Goal: Task Accomplishment & Management: Use online tool/utility

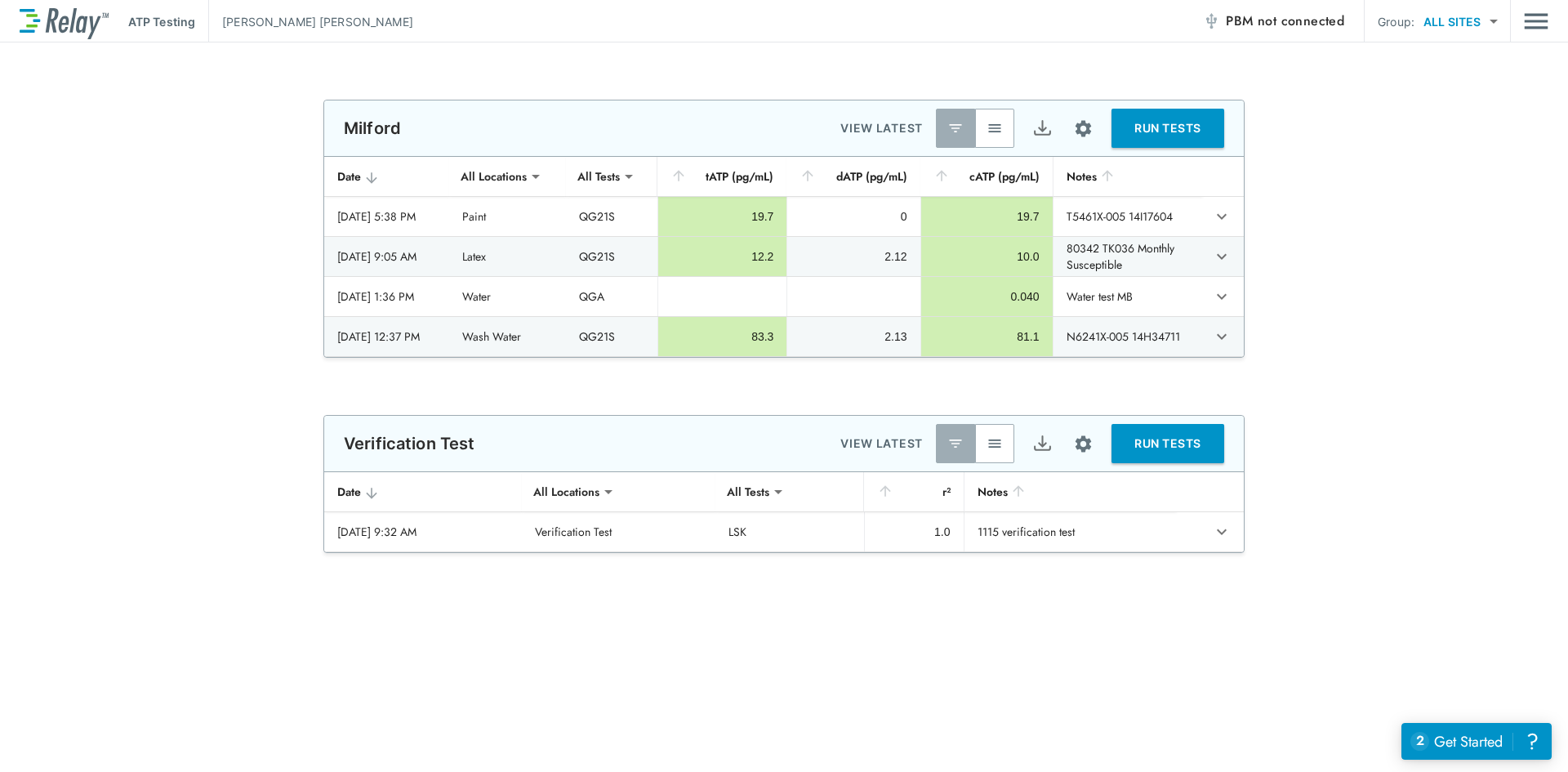
type input "**********"
type input "***"
click at [990, 115] on button "button" at bounding box center [994, 128] width 39 height 39
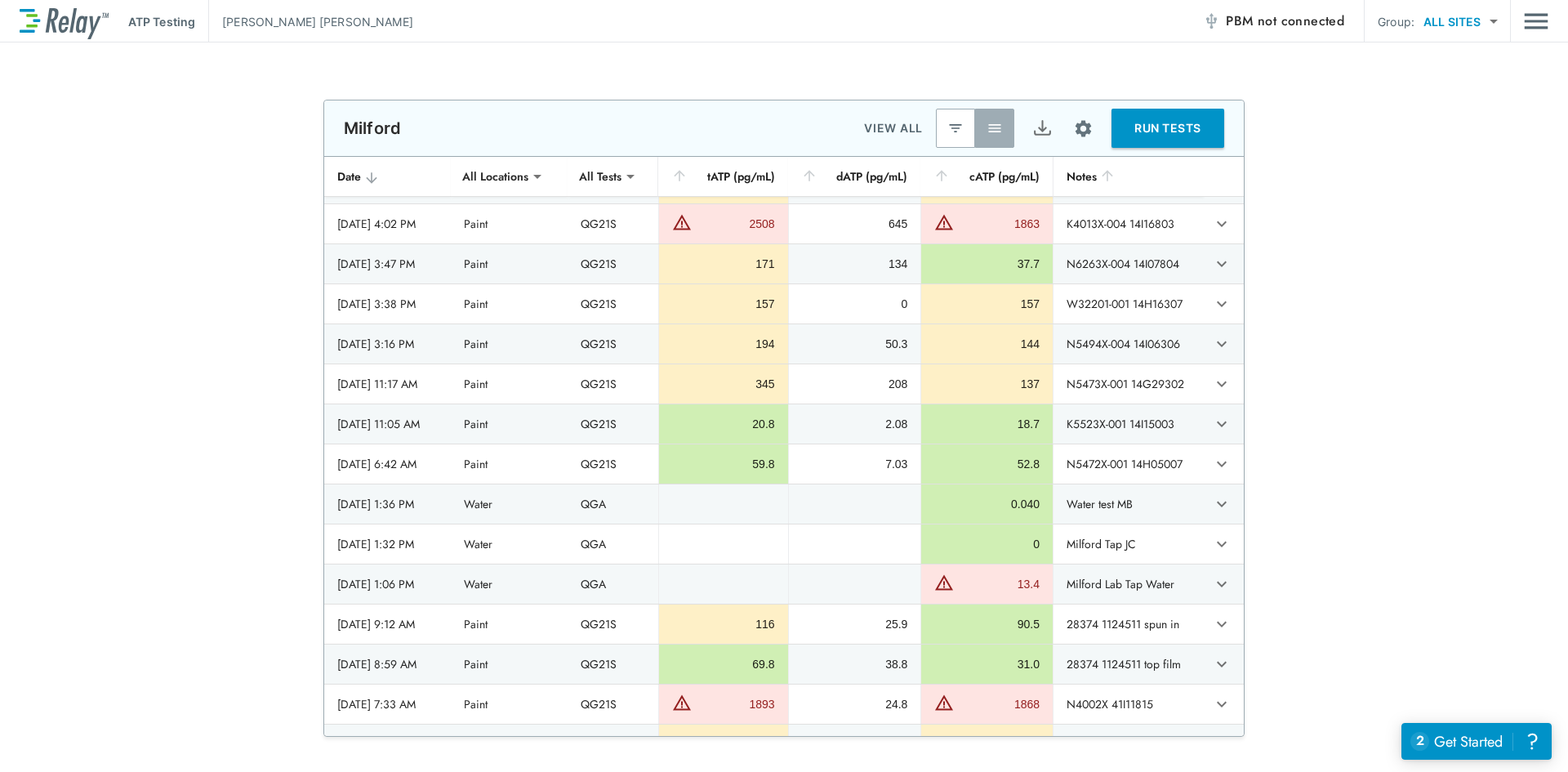
scroll to position [1061, 0]
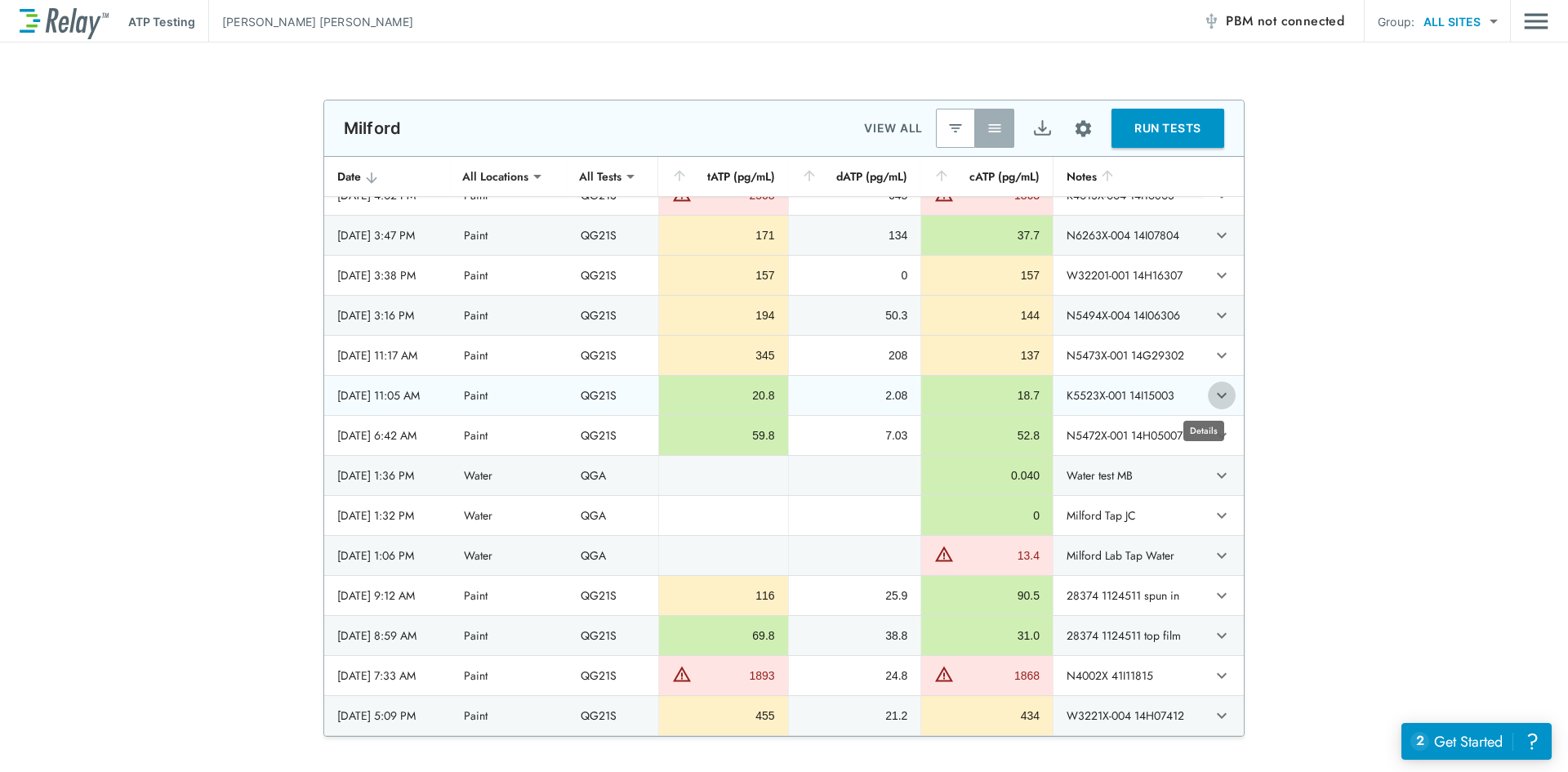
click at [1217, 395] on icon "expand row" at bounding box center [1222, 396] width 10 height 6
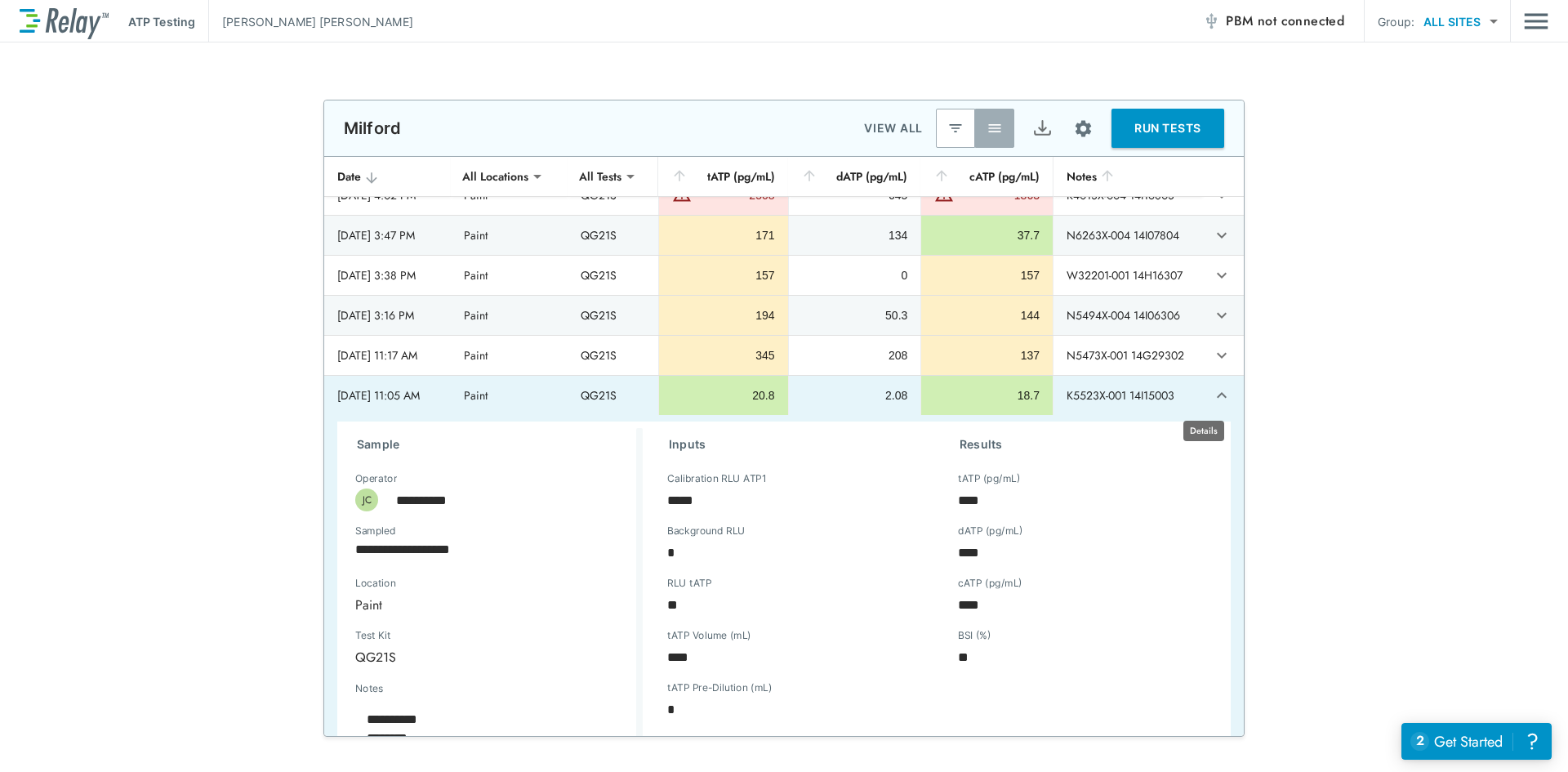
type textarea "*"
click at [1212, 395] on icon "expand row" at bounding box center [1221, 395] width 19 height 19
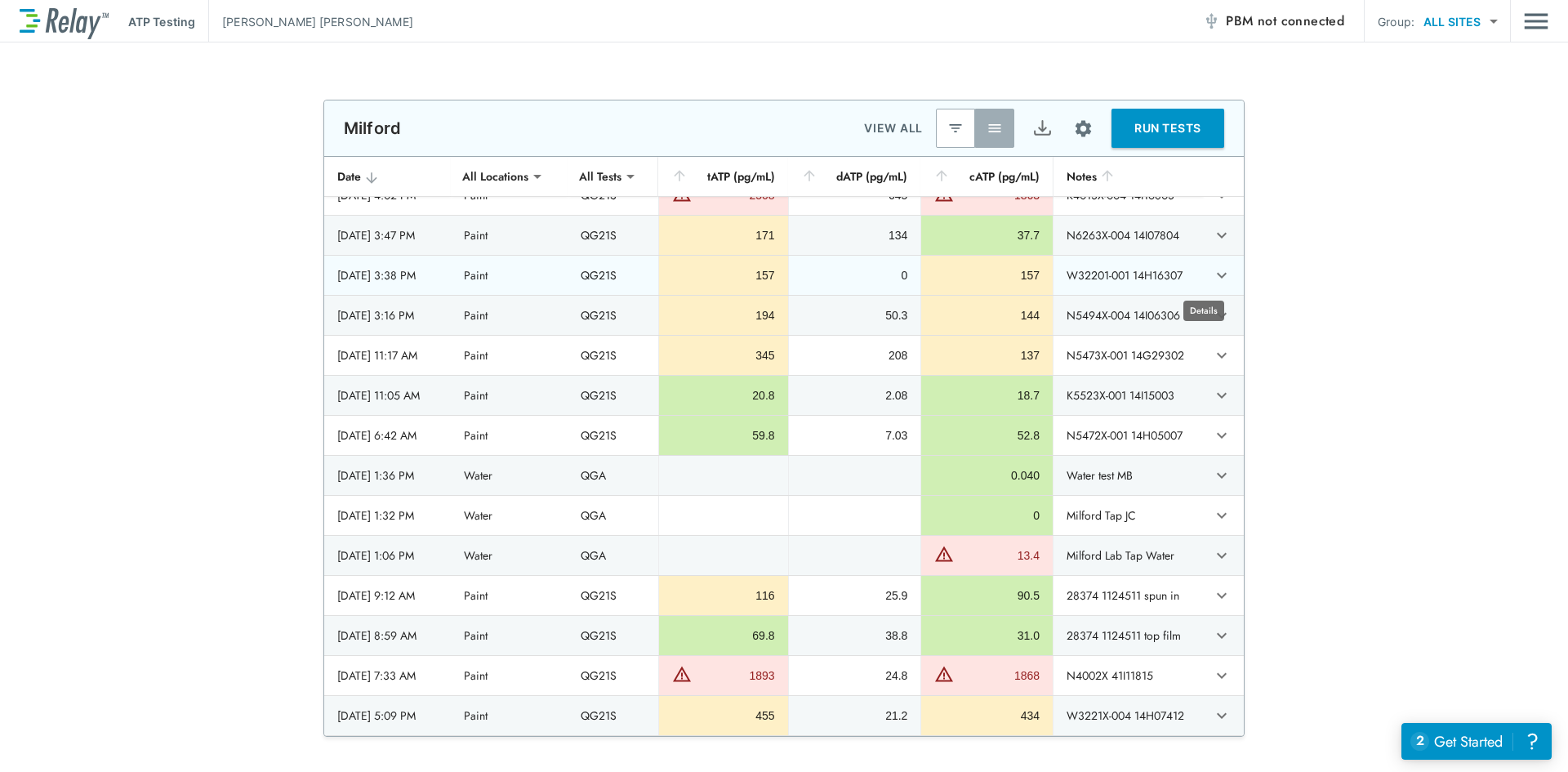
click at [1217, 275] on icon "expand row" at bounding box center [1222, 275] width 10 height 6
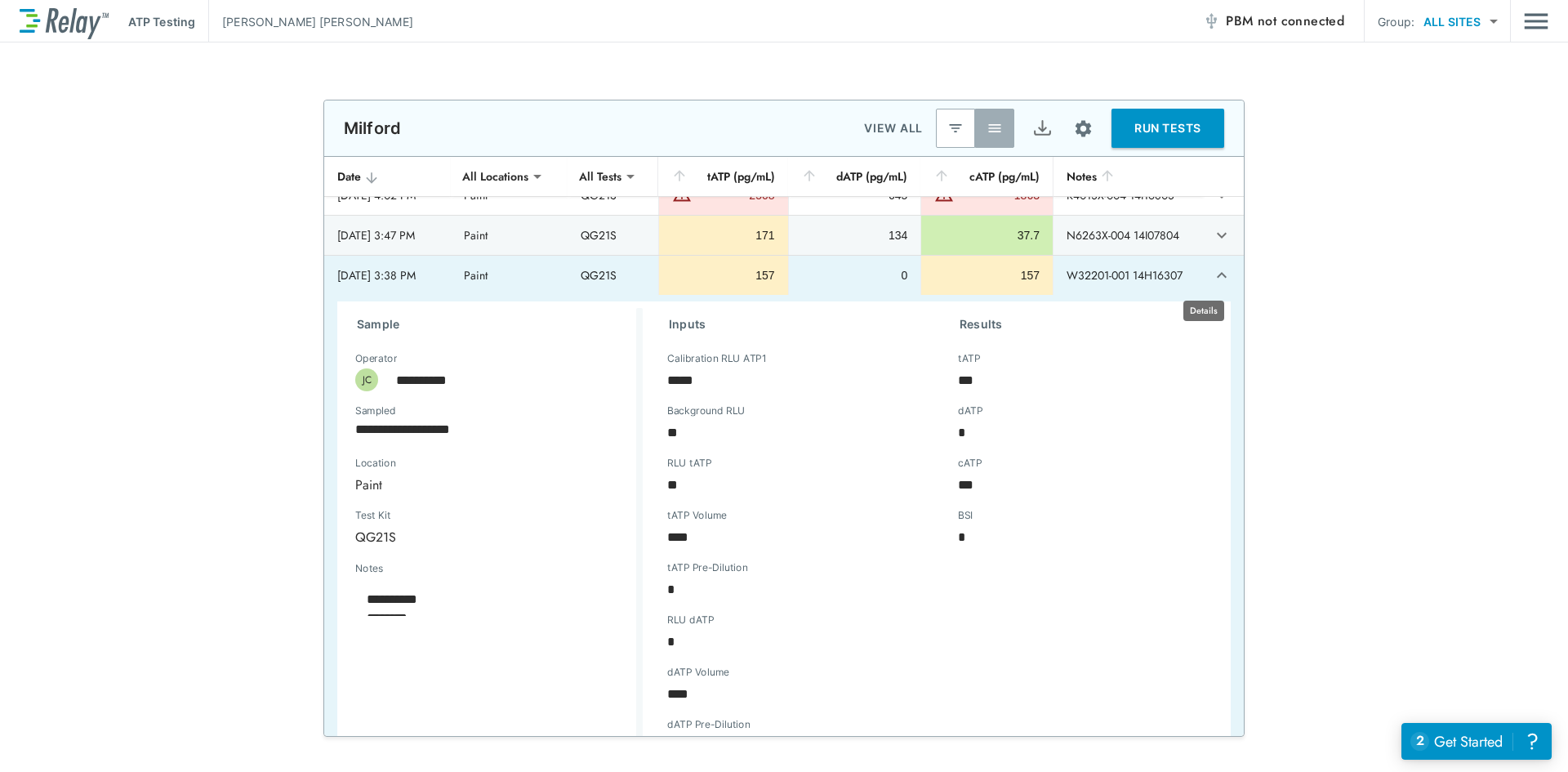
type textarea "*"
click at [1212, 280] on icon "expand row" at bounding box center [1221, 274] width 19 height 19
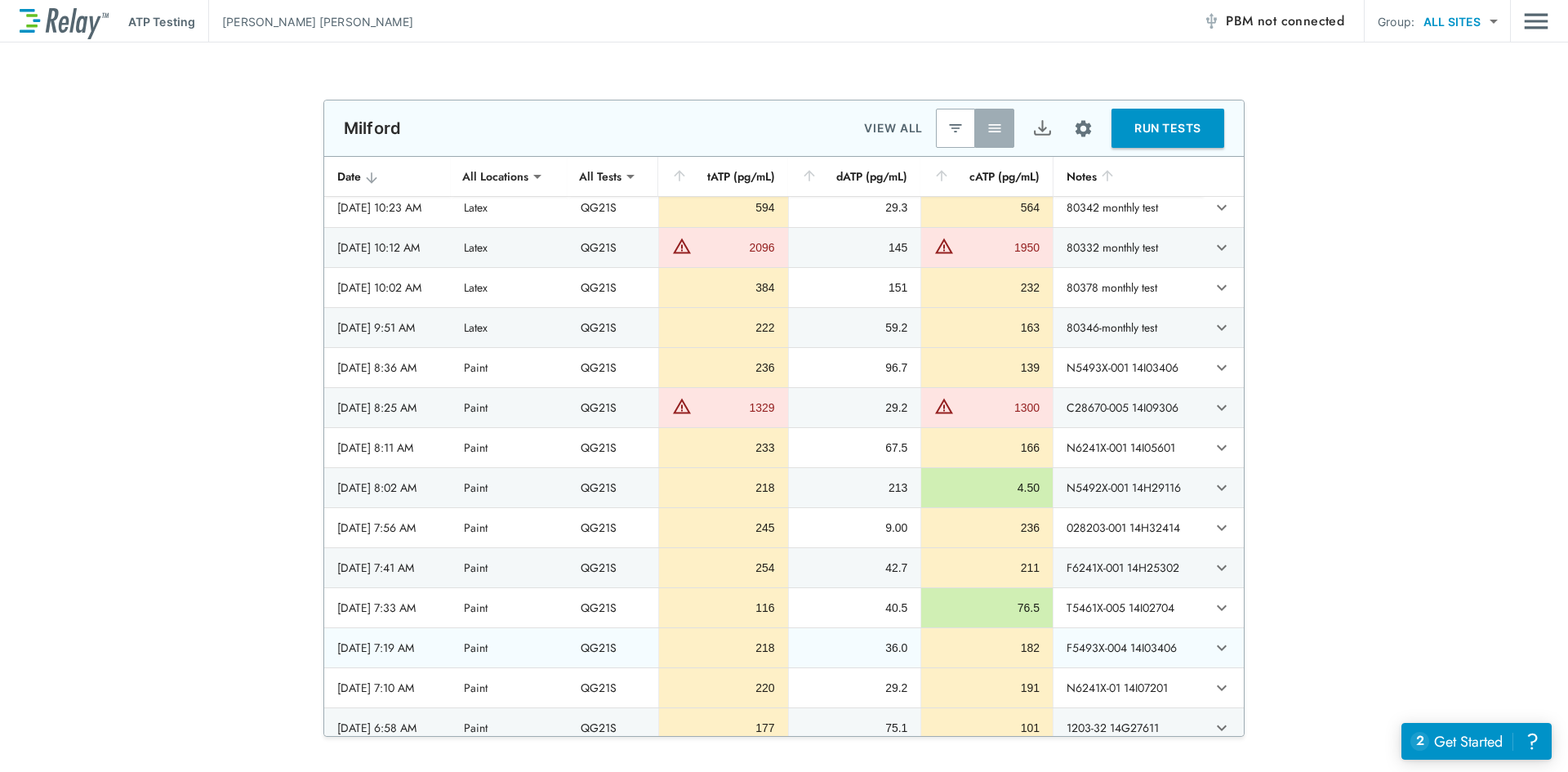
scroll to position [2369, 0]
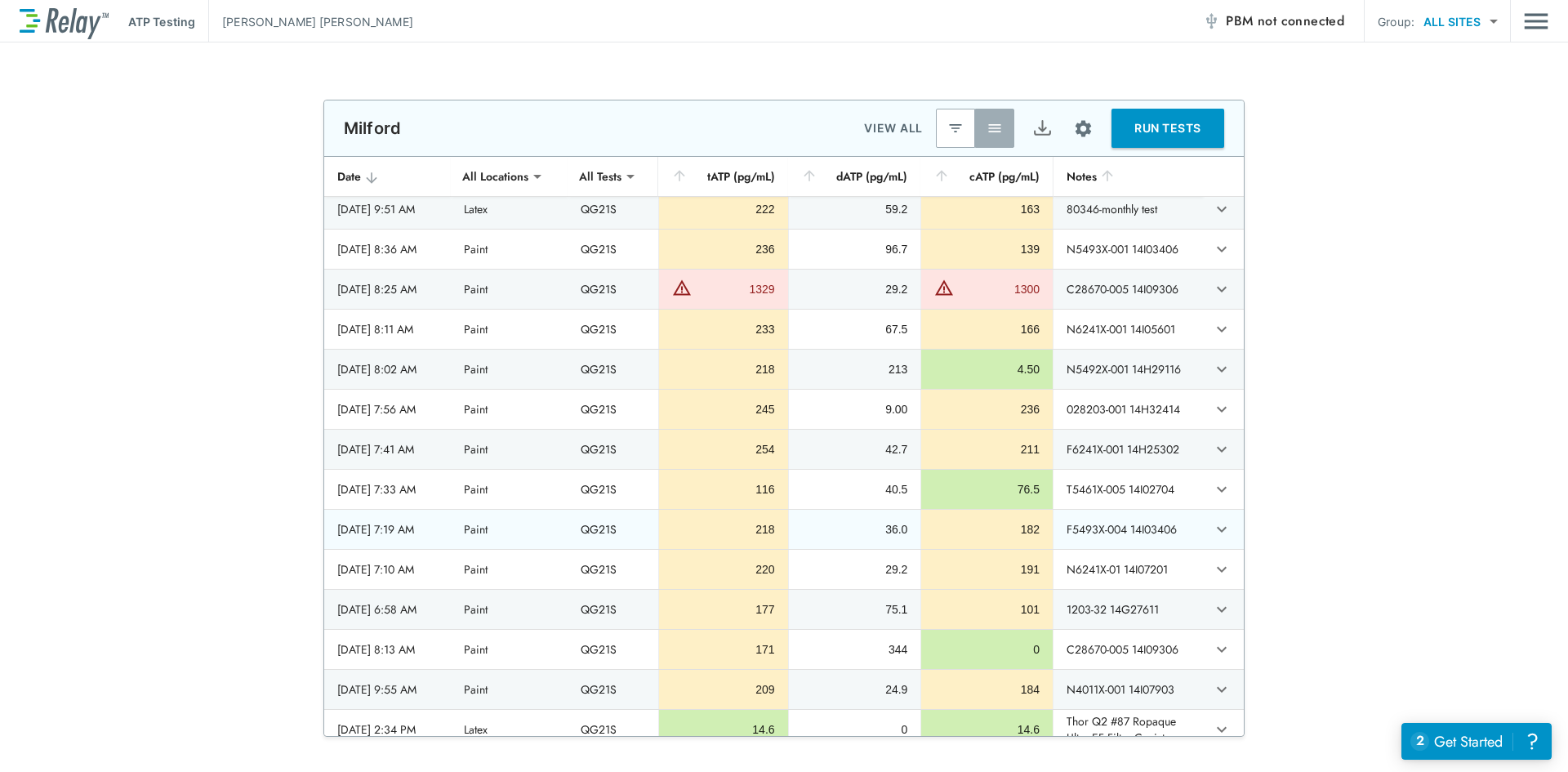
click at [1212, 524] on icon "expand row" at bounding box center [1221, 529] width 19 height 19
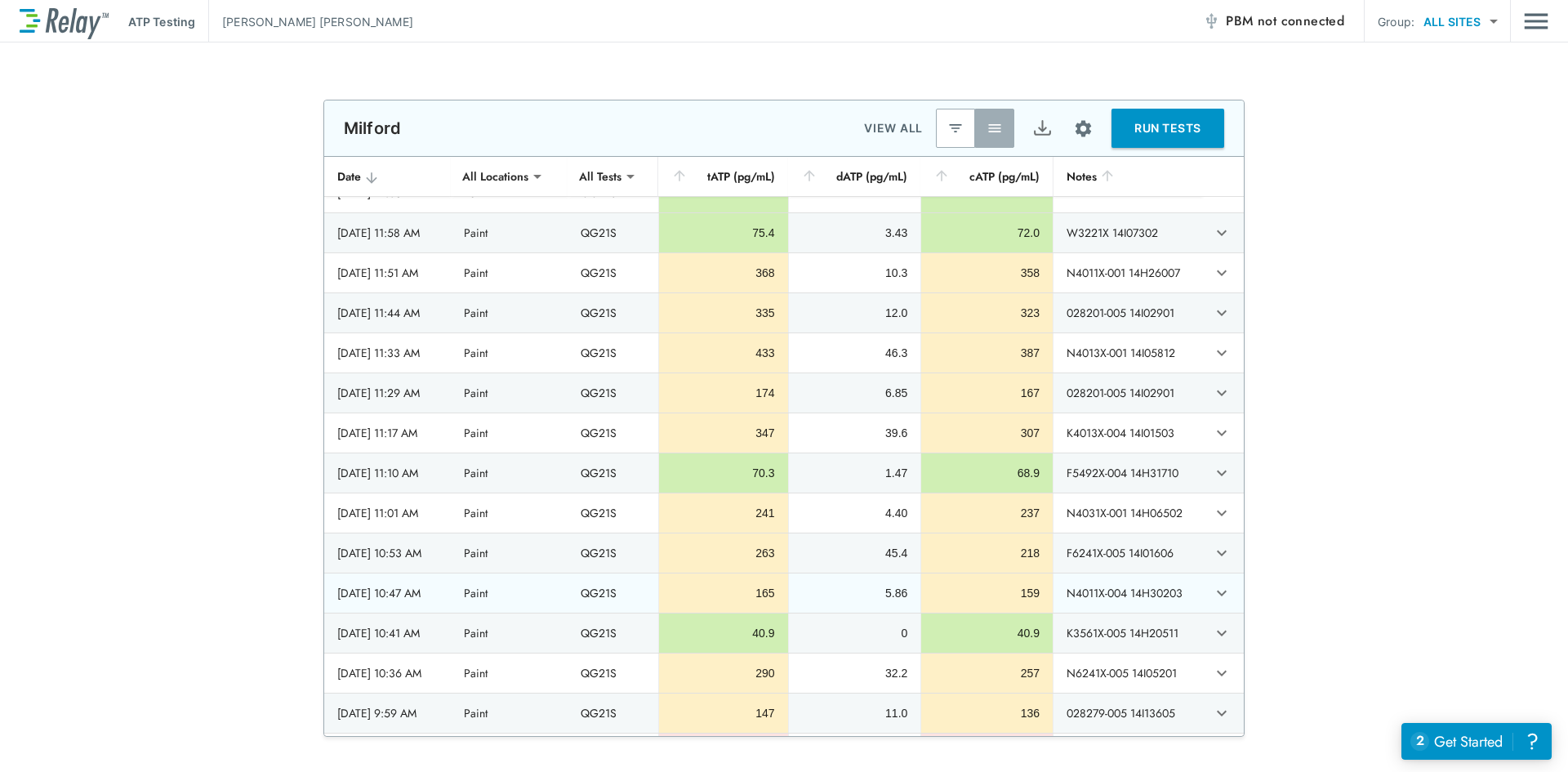
scroll to position [3675, 0]
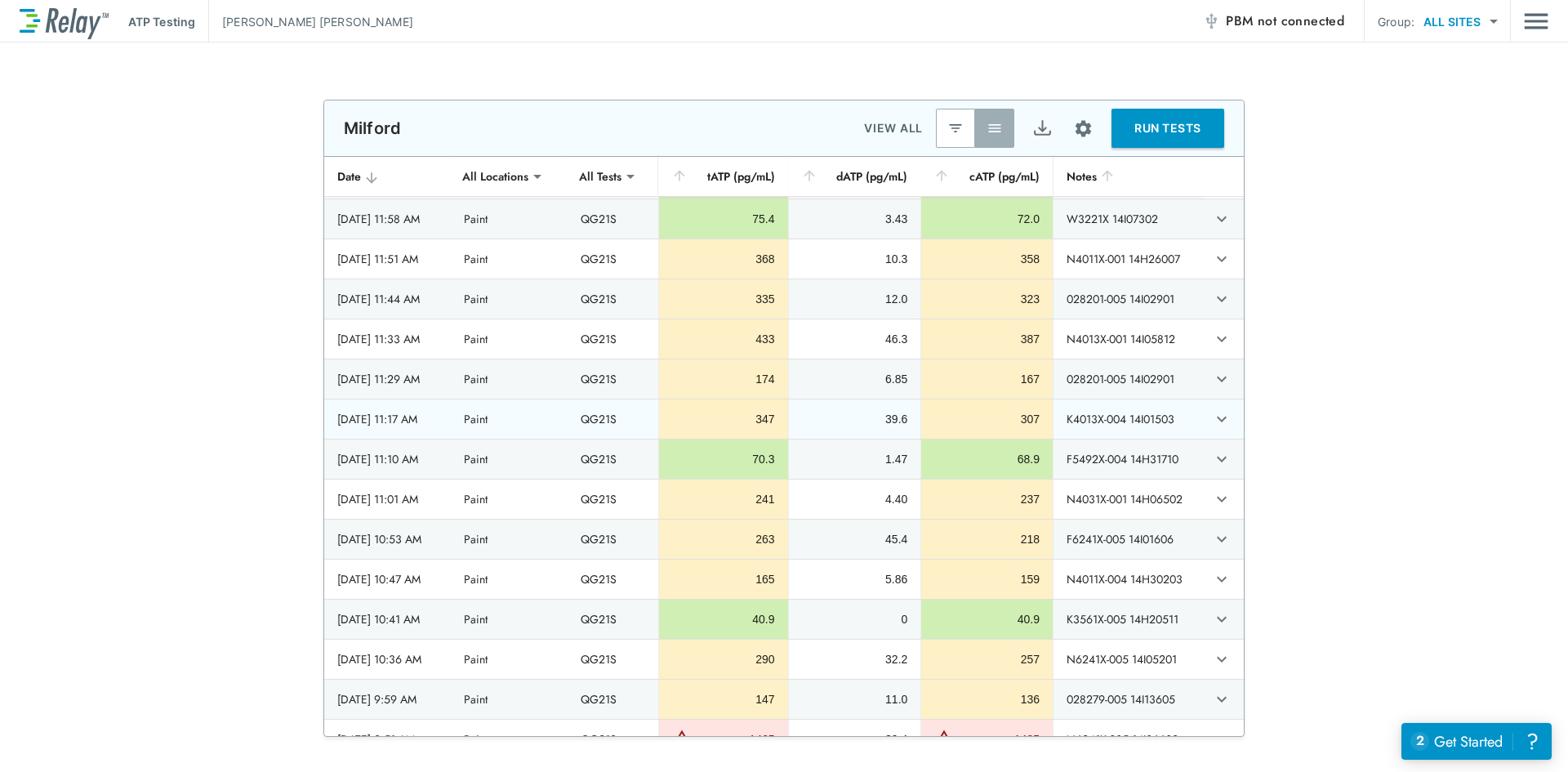
click at [1212, 419] on icon "expand row" at bounding box center [1221, 418] width 19 height 19
type textarea "*"
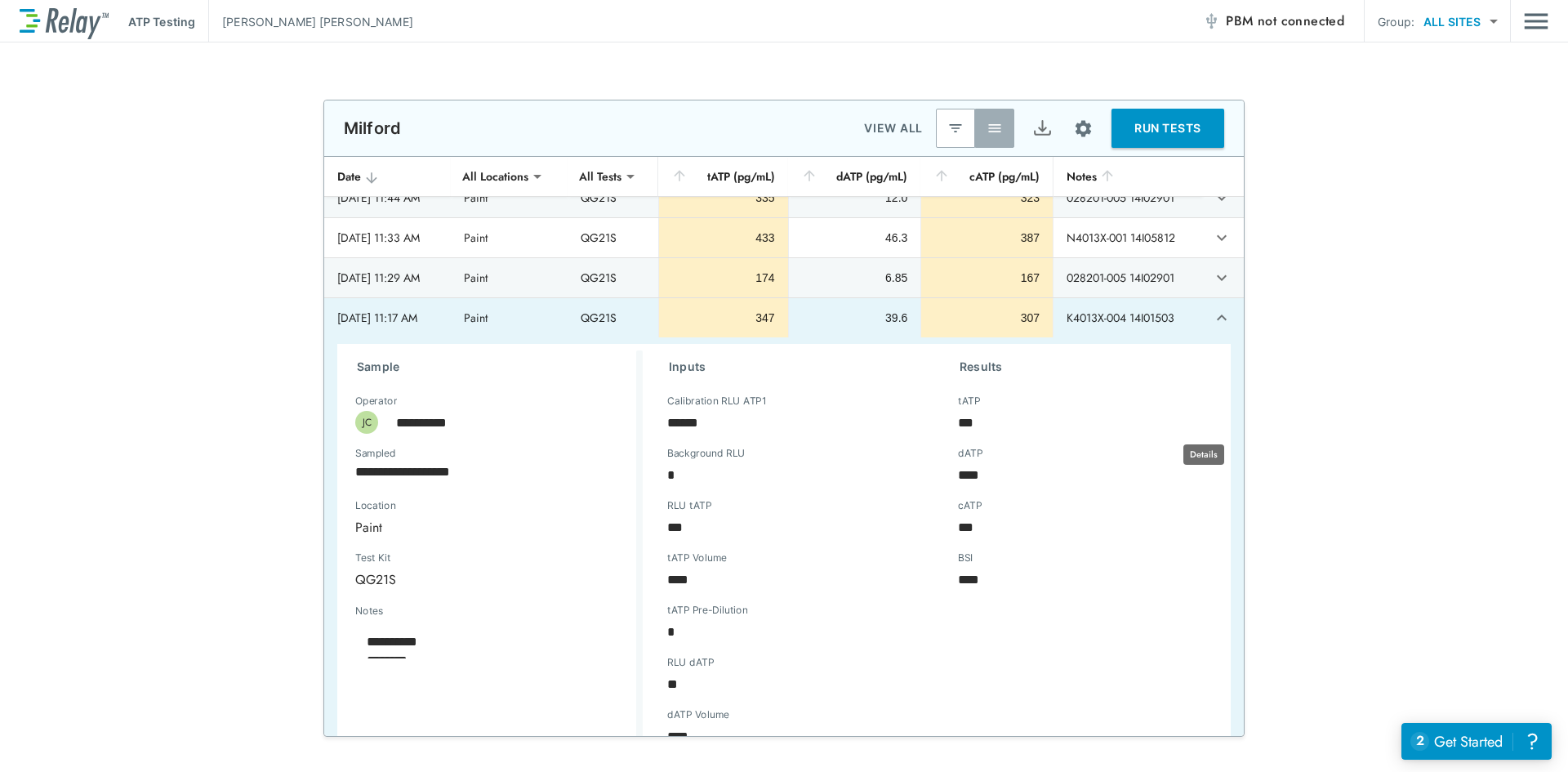
scroll to position [3159, 0]
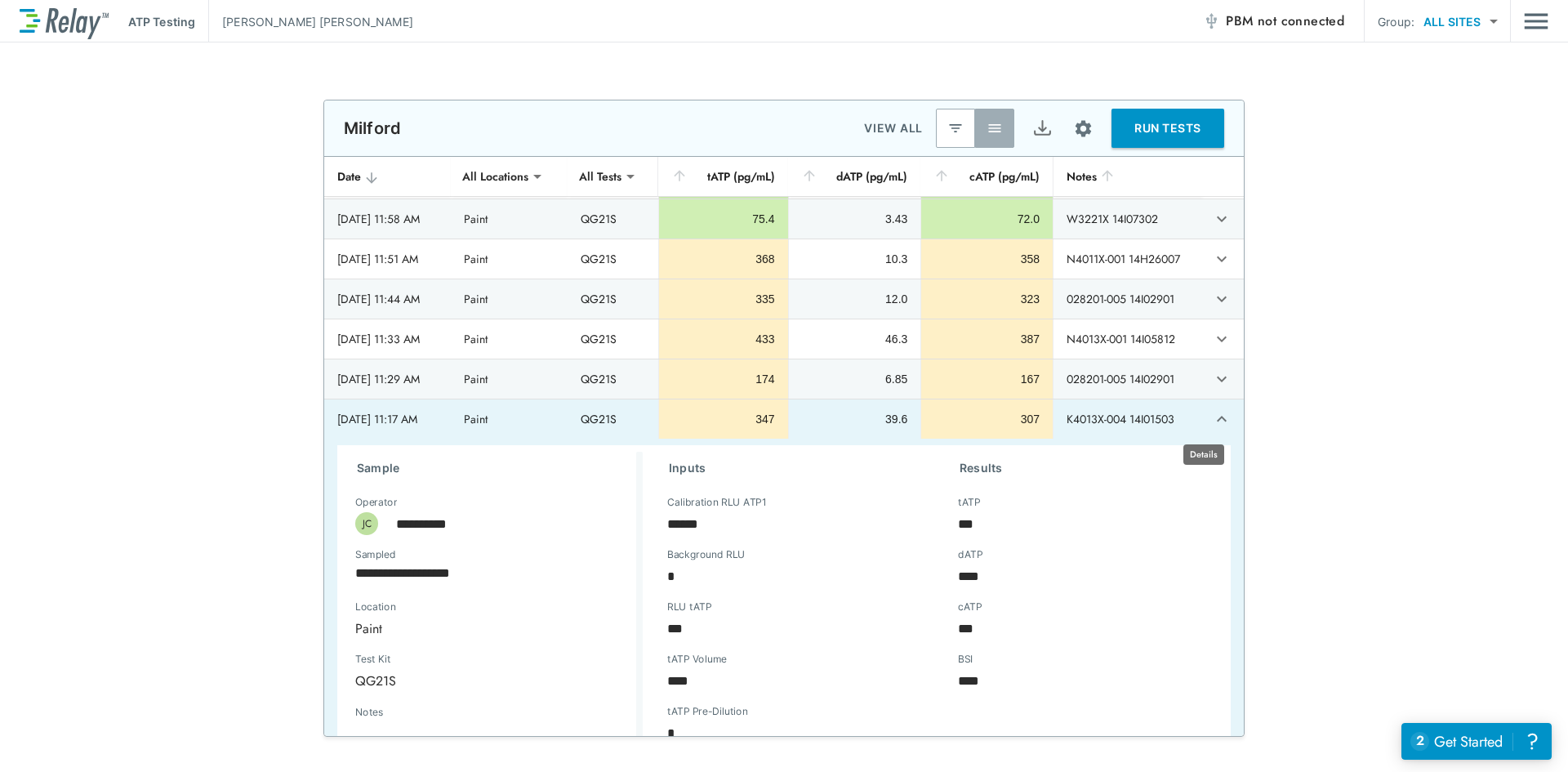
type textarea "*"
click at [1212, 419] on icon "expand row" at bounding box center [1221, 418] width 19 height 19
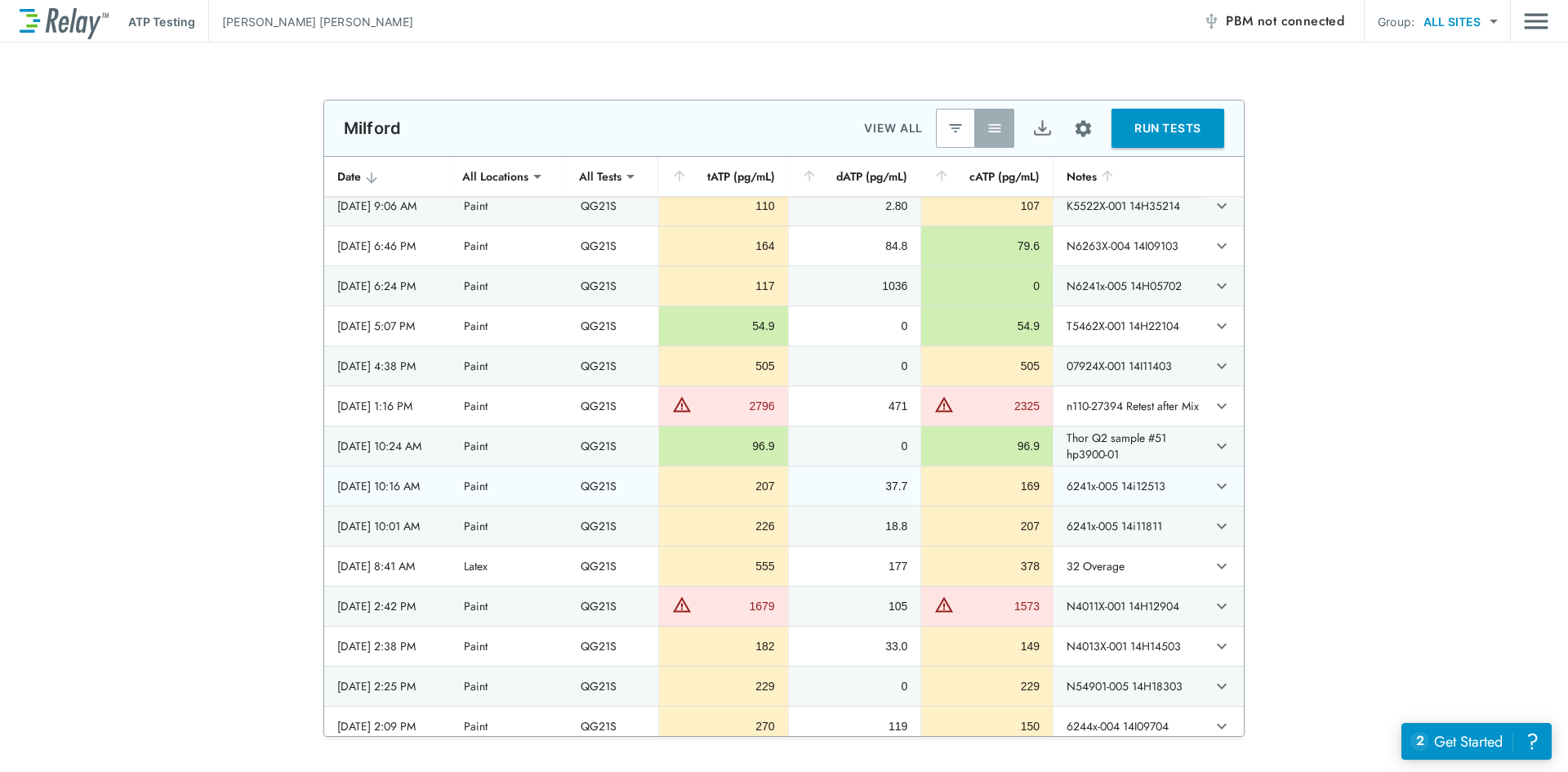
scroll to position [3731, 0]
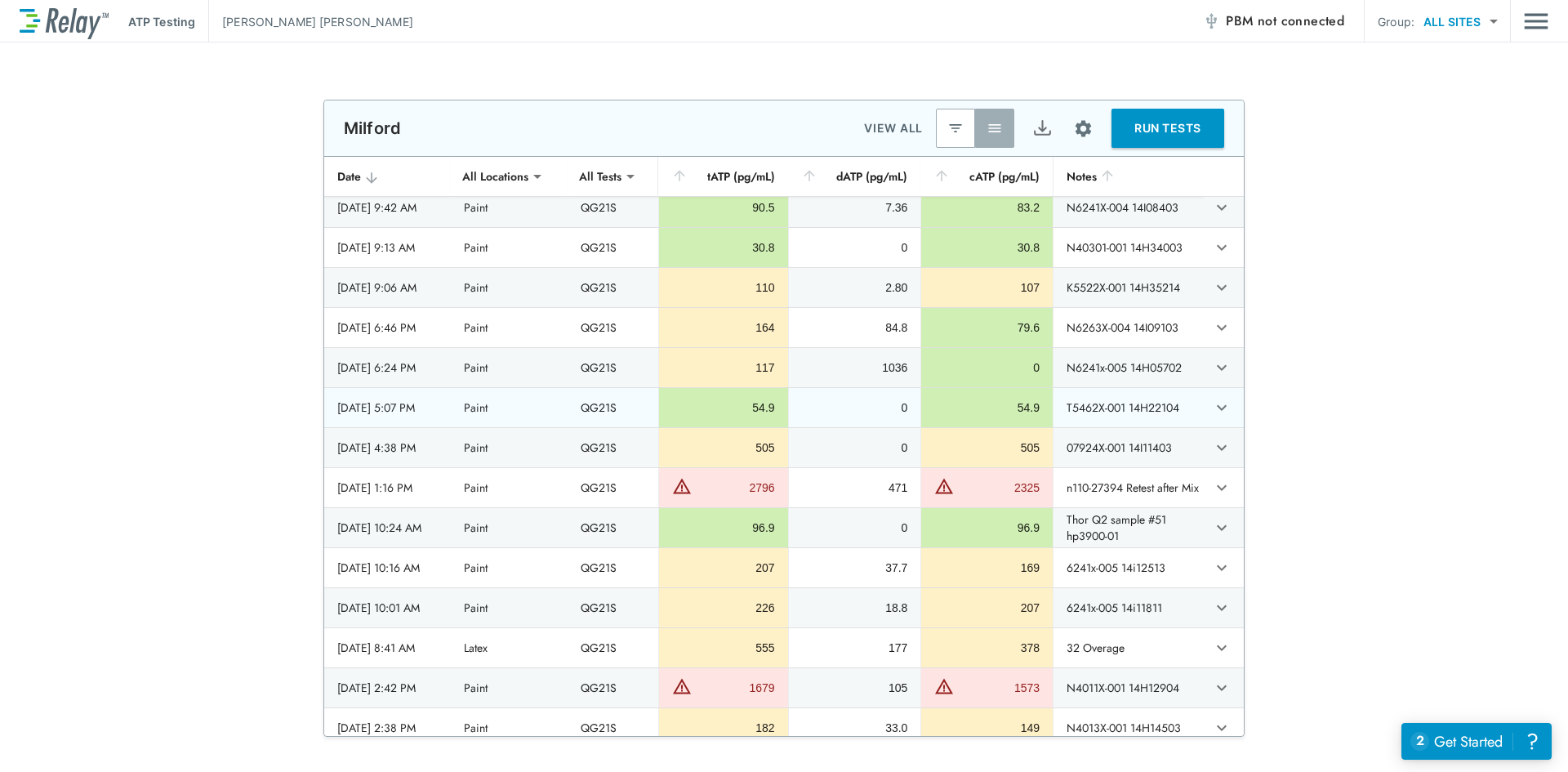
click at [1212, 415] on icon "expand row" at bounding box center [1221, 407] width 19 height 19
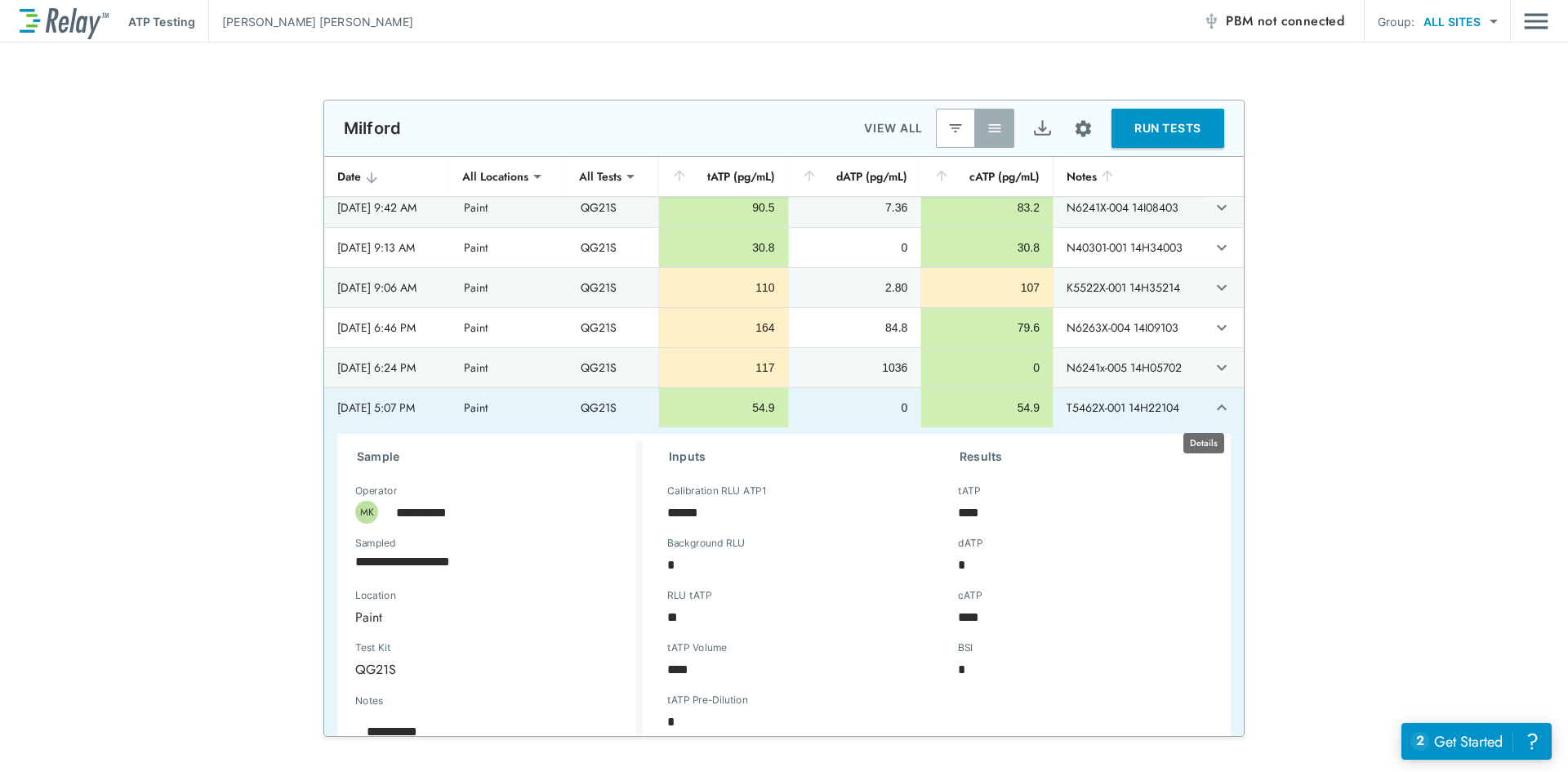
type textarea "*"
click at [1212, 415] on icon "expand row" at bounding box center [1221, 407] width 19 height 19
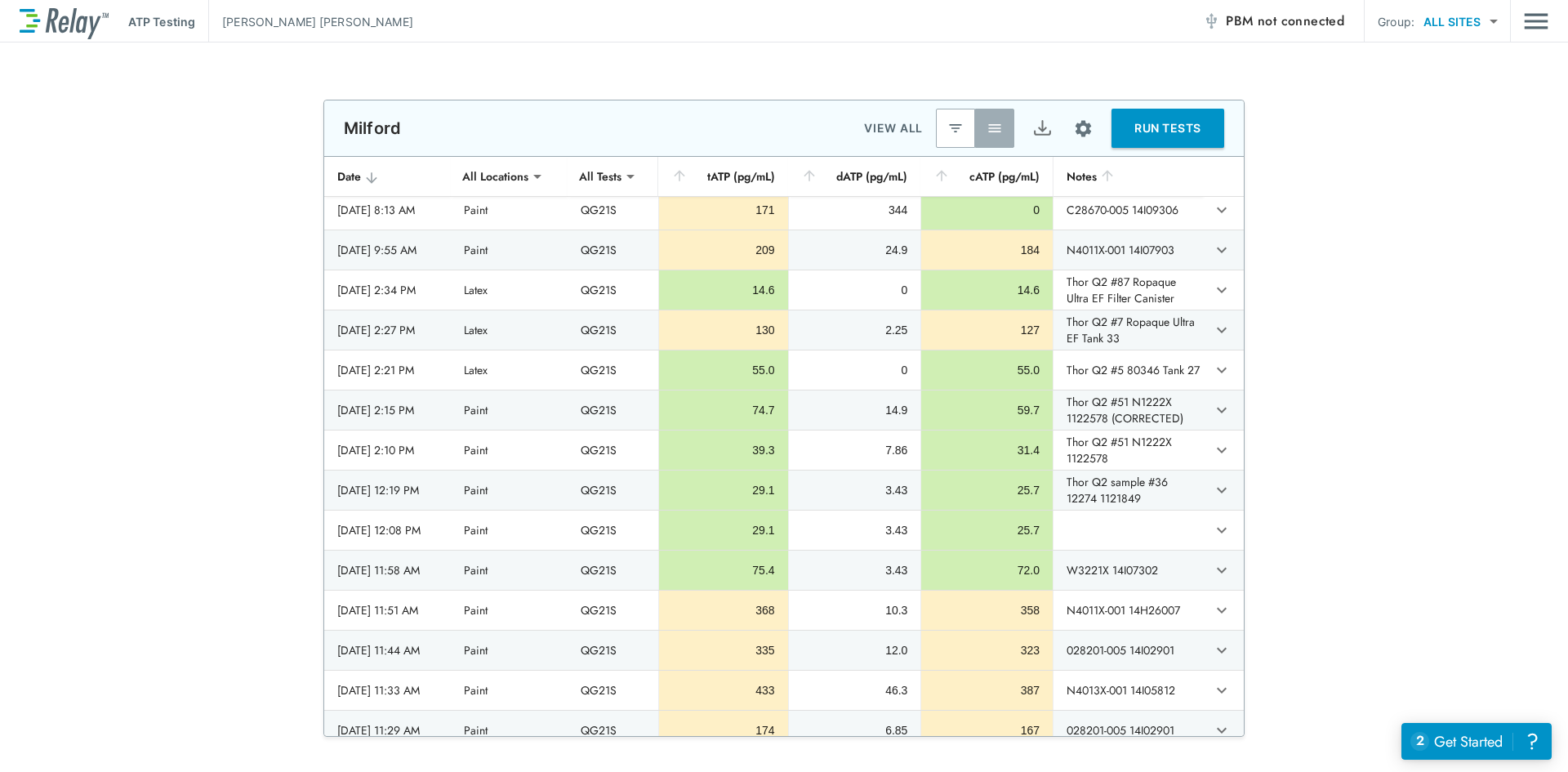
scroll to position [2804, 0]
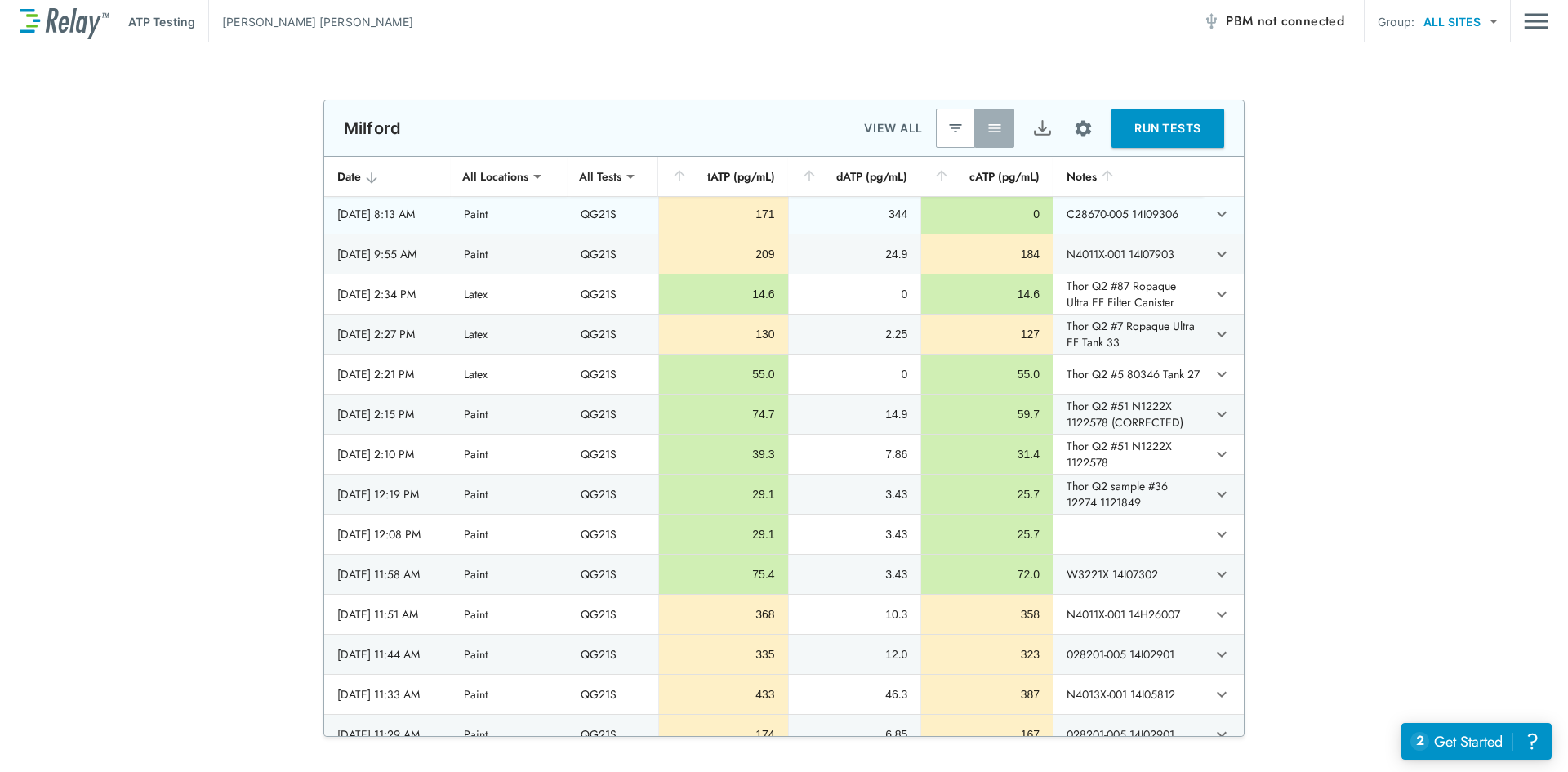
drag, startPoint x: 446, startPoint y: 534, endPoint x: 446, endPoint y: 199, distance: 335.0
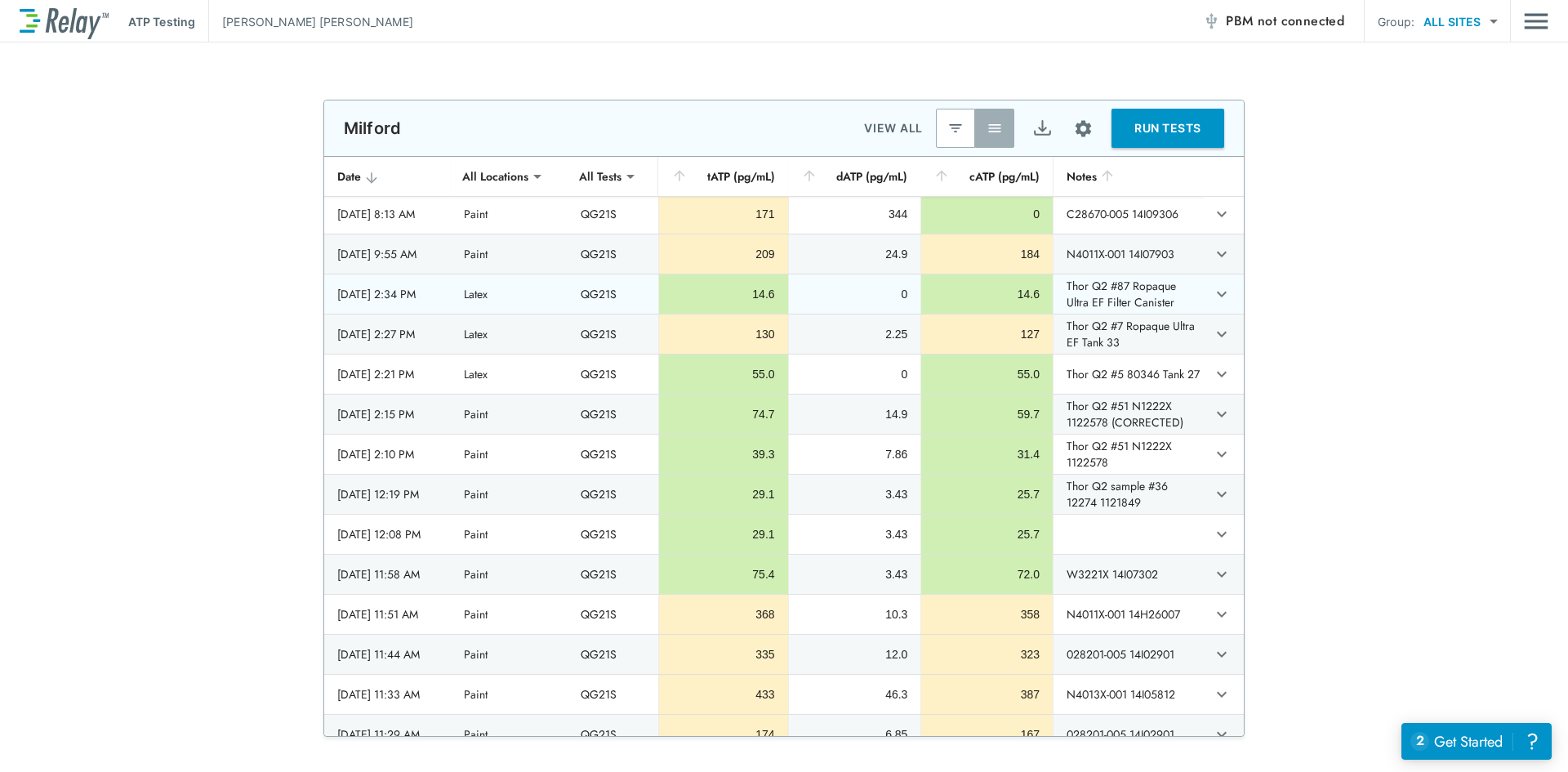
click at [437, 286] on div "2025/07/17 - 2:34 PM" at bounding box center [387, 294] width 100 height 17
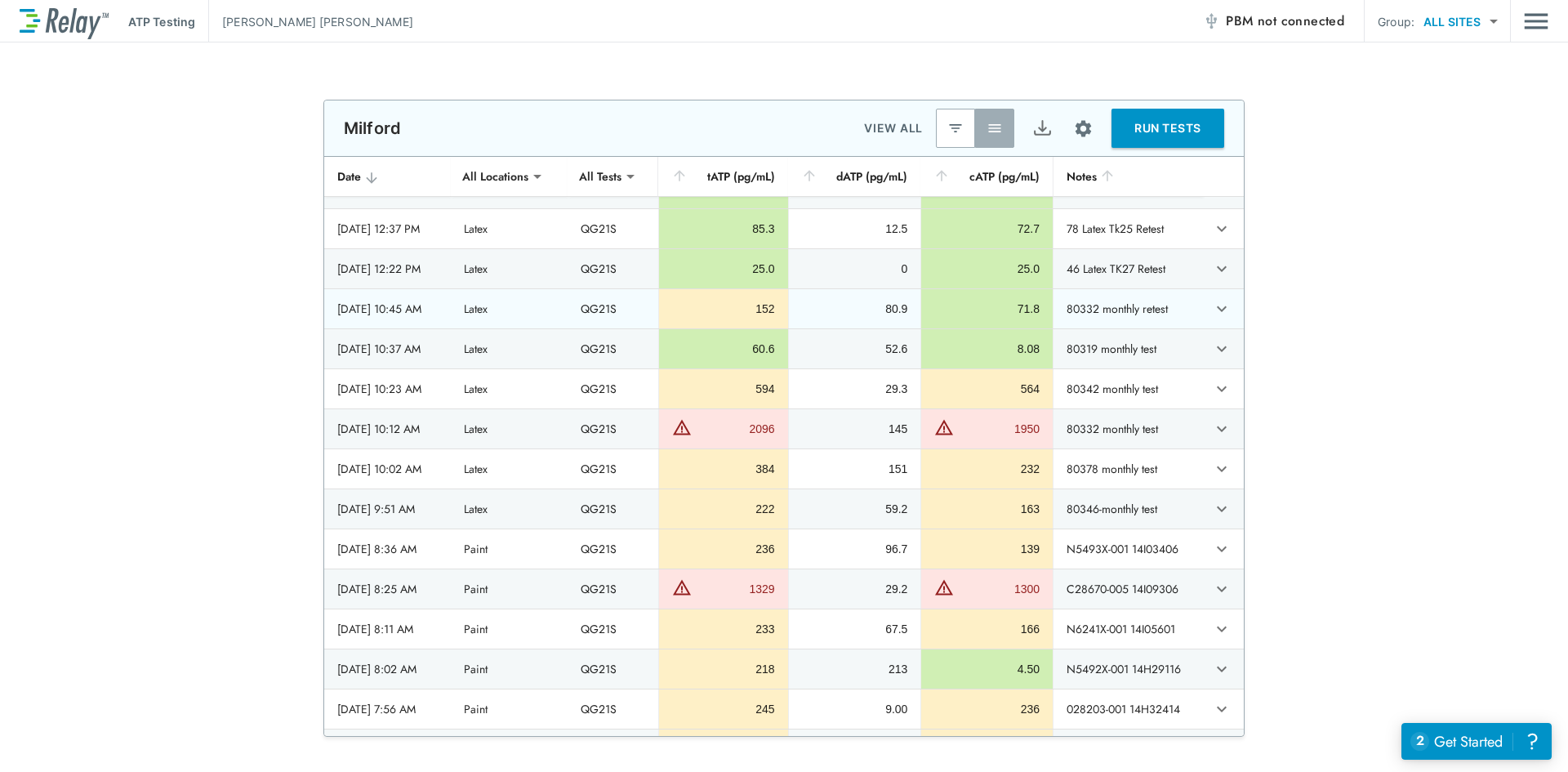
scroll to position [1905, 0]
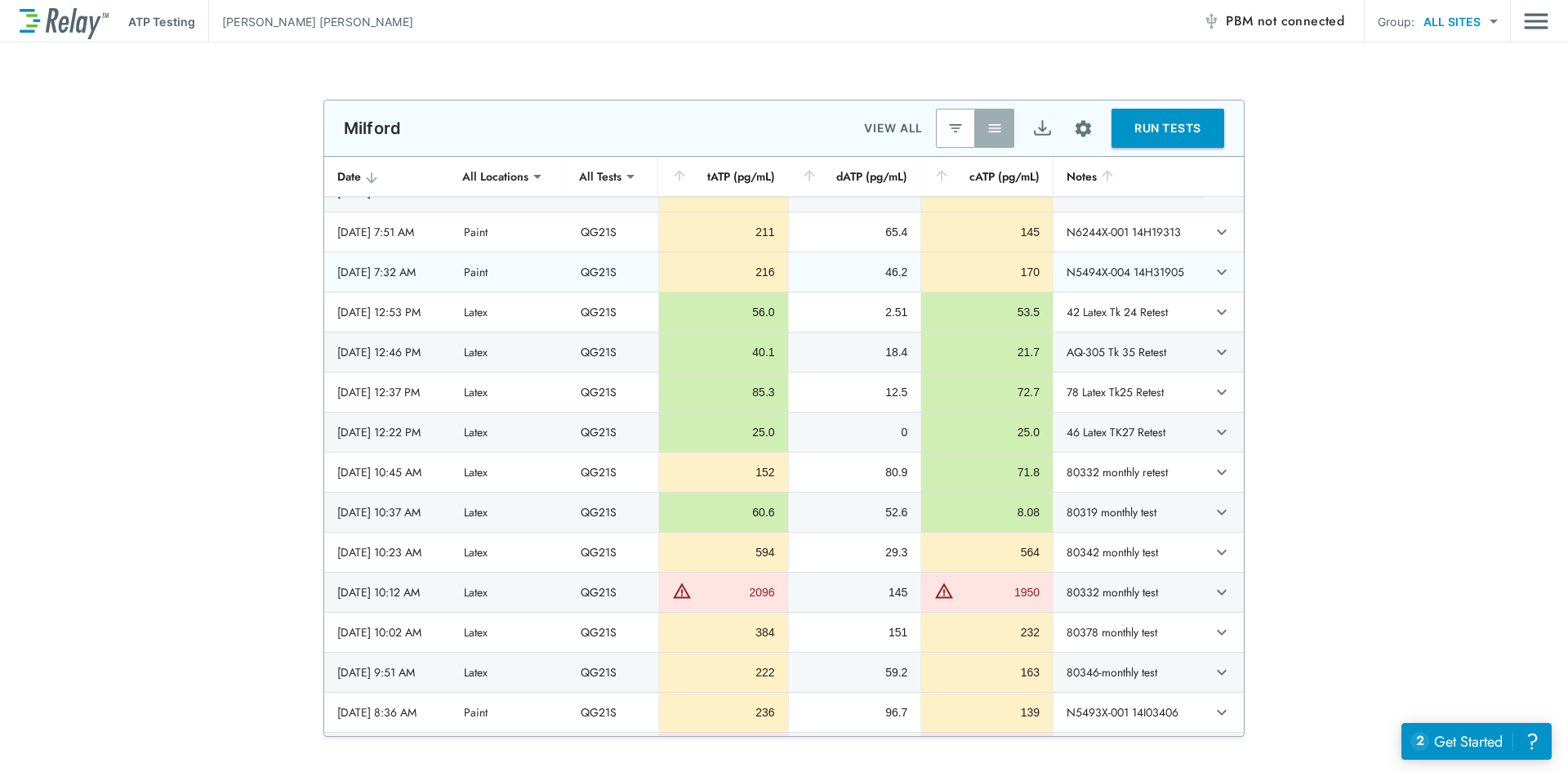
drag, startPoint x: 462, startPoint y: 389, endPoint x: 423, endPoint y: 276, distance: 119.5
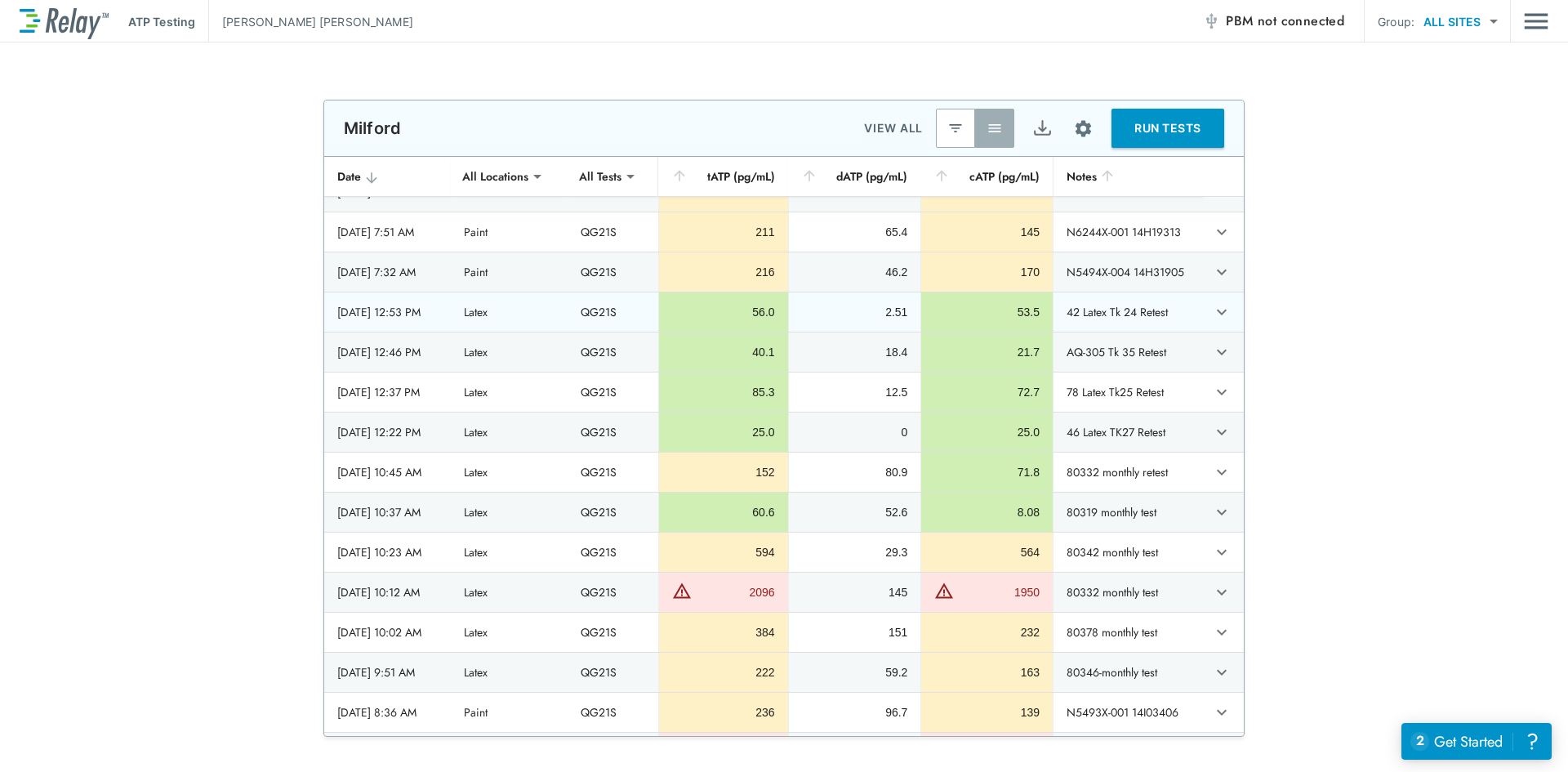
click at [427, 318] on div "2025/08/08 - 12:53 PM" at bounding box center [387, 312] width 100 height 17
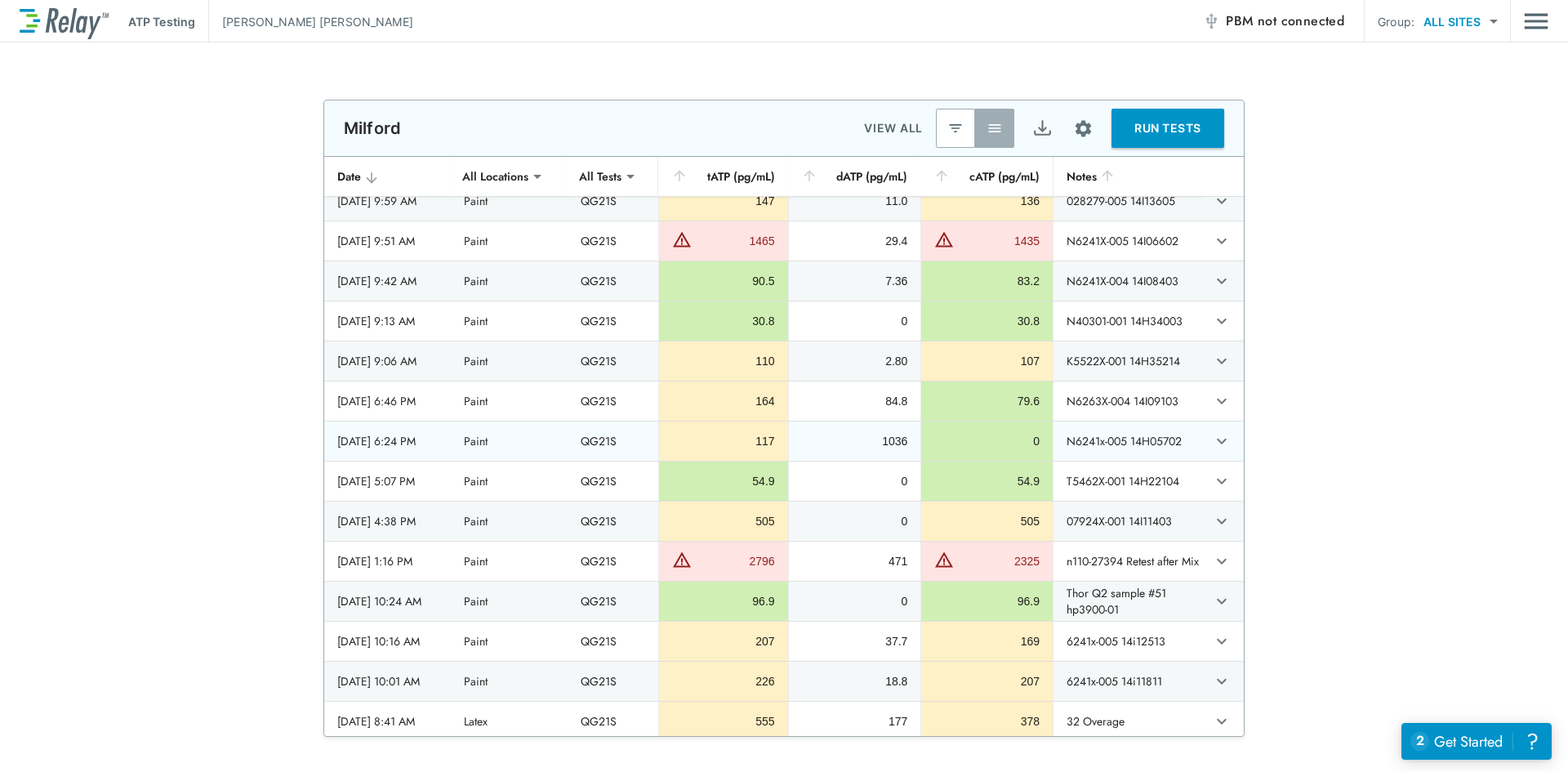
scroll to position [3621, 0]
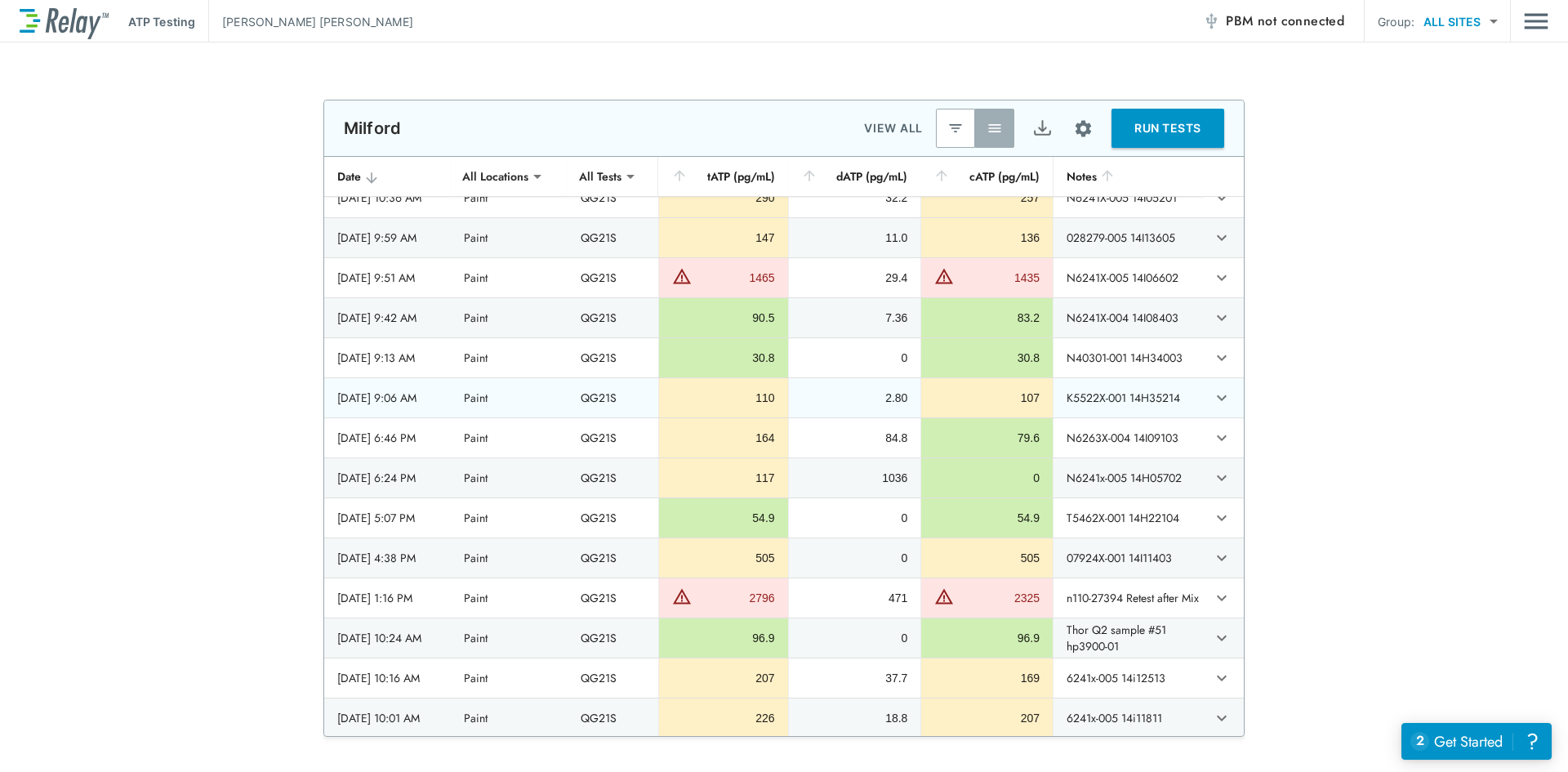
click at [451, 409] on th "2025/07/17 - 9:06 AM" at bounding box center [387, 397] width 126 height 39
drag, startPoint x: 460, startPoint y: 409, endPoint x: 452, endPoint y: 398, distance: 13.6
click at [451, 398] on th "2025/07/17 - 9:06 AM" at bounding box center [387, 397] width 126 height 39
drag, startPoint x: 452, startPoint y: 397, endPoint x: 390, endPoint y: 397, distance: 62.0
click at [390, 397] on div "2025/07/17 - 9:06 AM" at bounding box center [387, 398] width 100 height 17
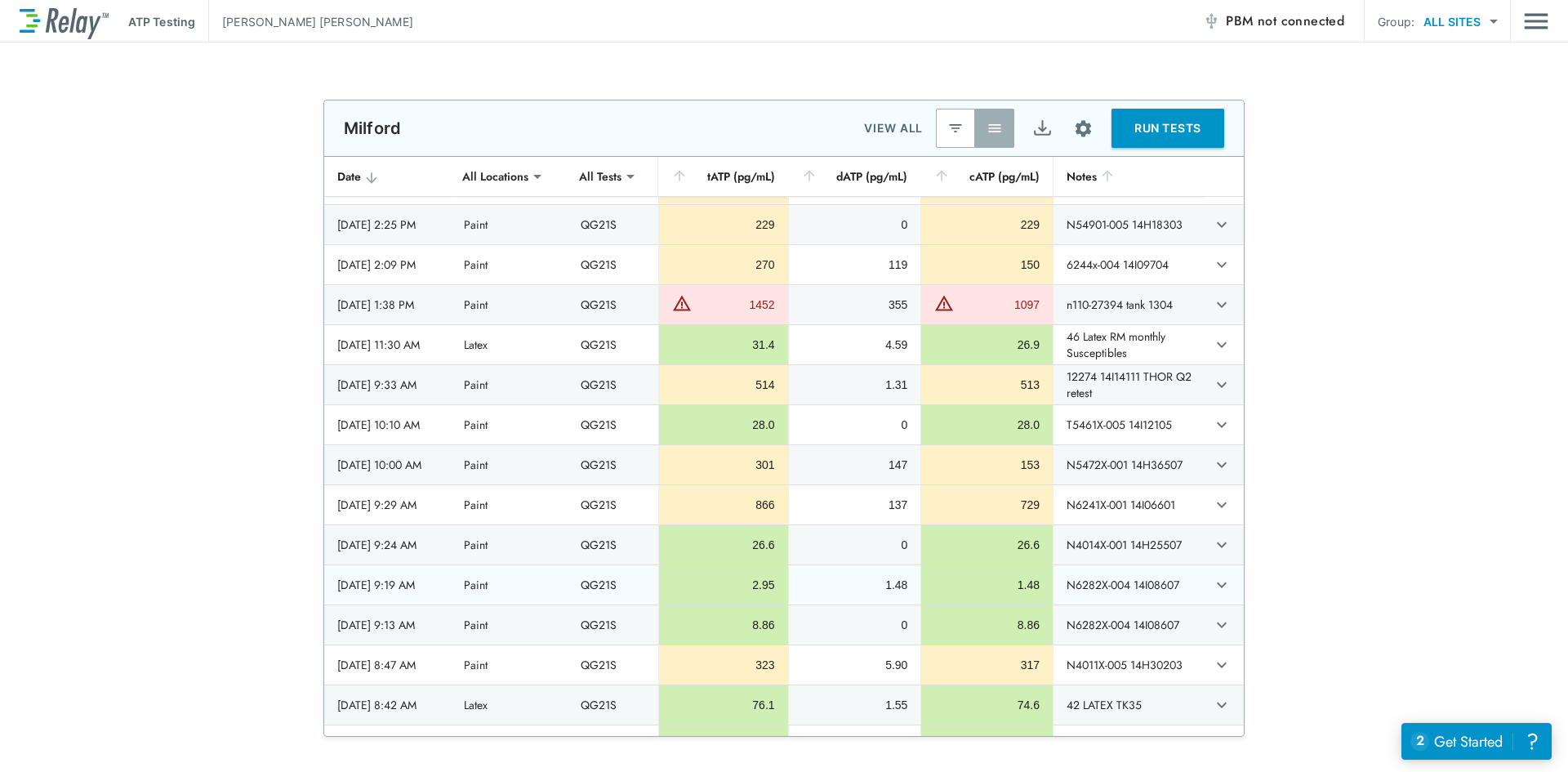
scroll to position [4356, 0]
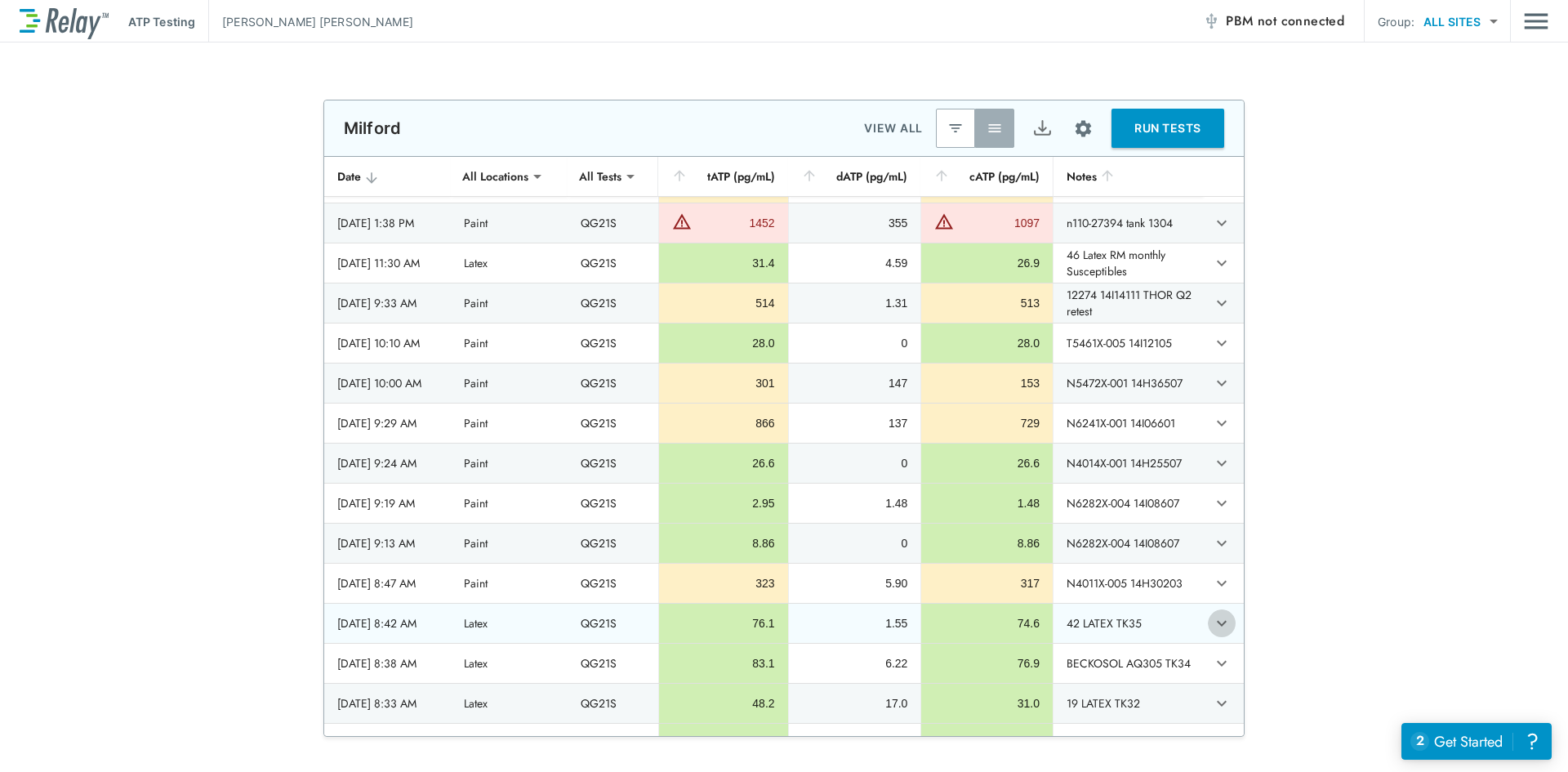
click at [1212, 627] on icon "expand row" at bounding box center [1221, 622] width 19 height 19
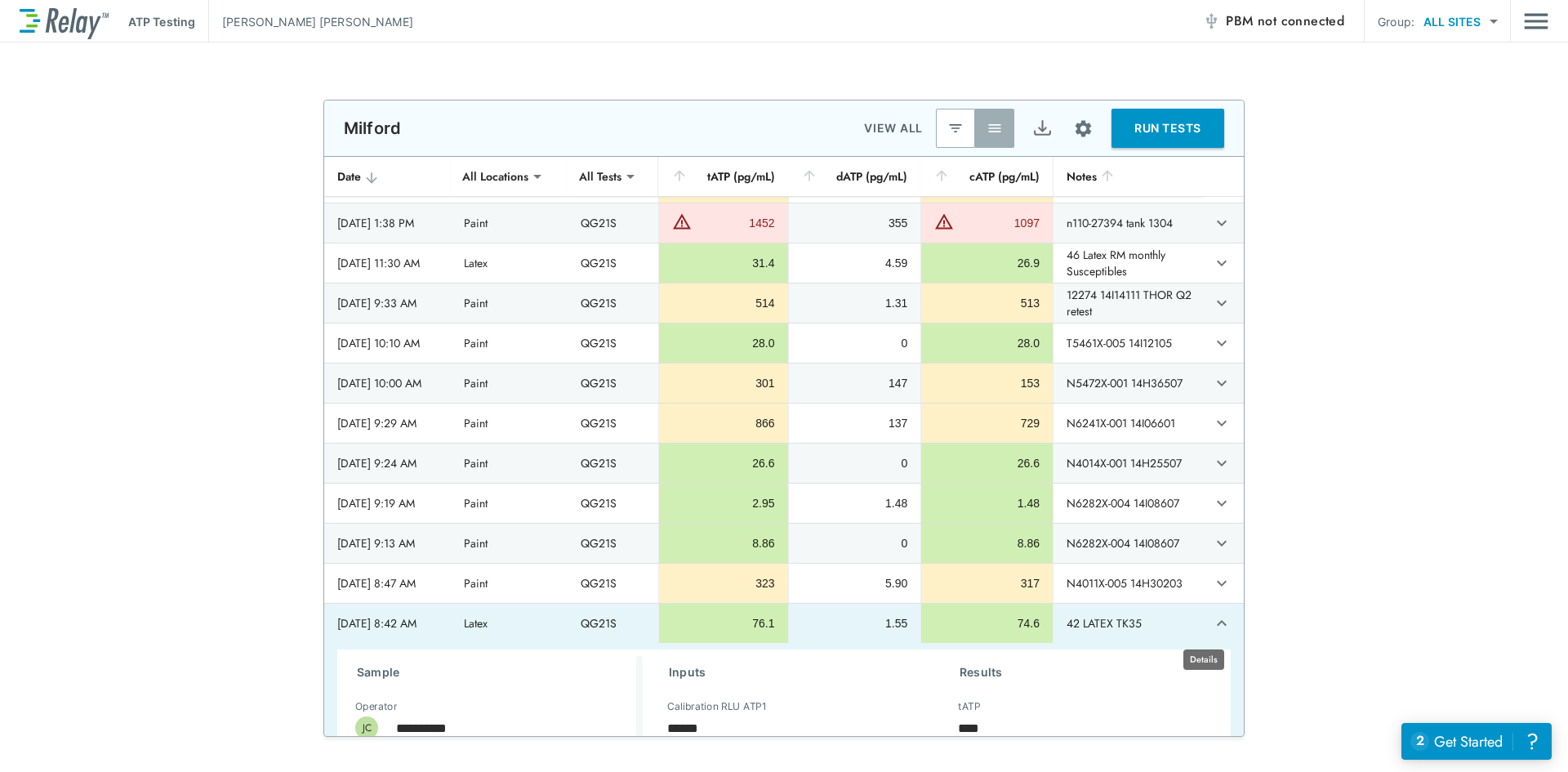
type textarea "*"
click at [1212, 627] on icon "expand row" at bounding box center [1221, 622] width 19 height 19
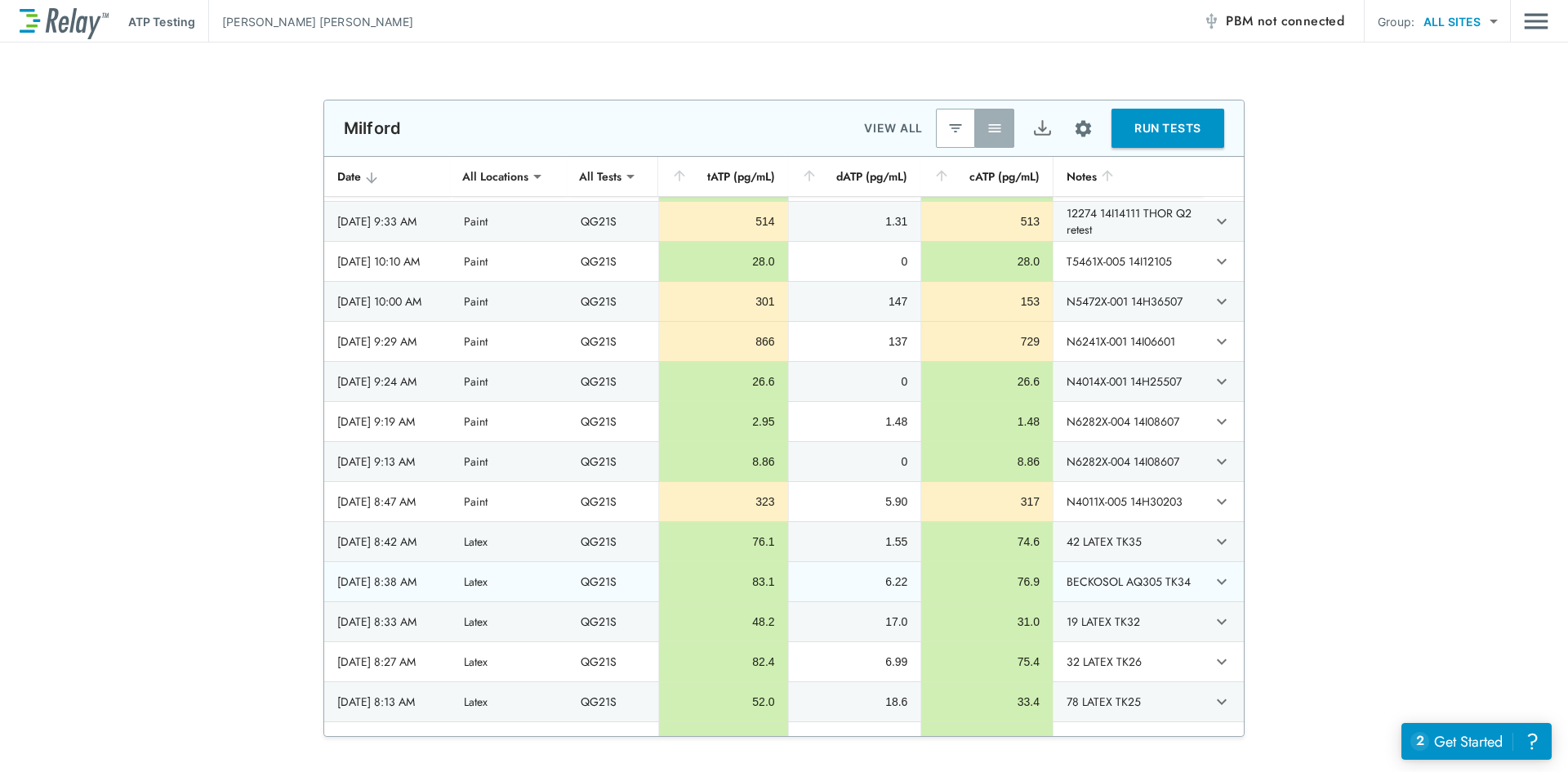
scroll to position [4519, 0]
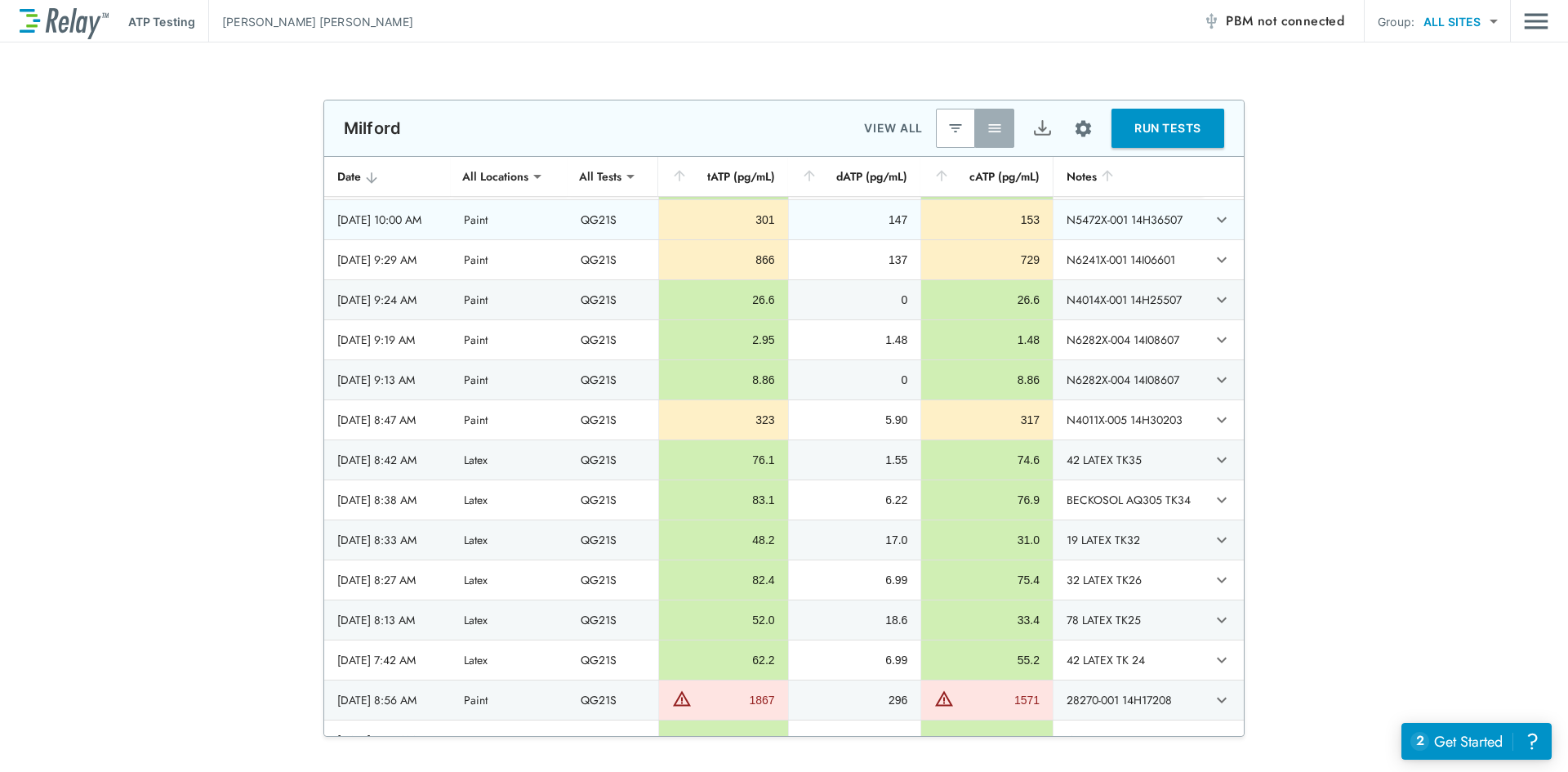
drag, startPoint x: 457, startPoint y: 623, endPoint x: 329, endPoint y: 225, distance: 418.1
click at [284, 555] on div "**********" at bounding box center [784, 418] width 1568 height 637
